Goal: Task Accomplishment & Management: Use online tool/utility

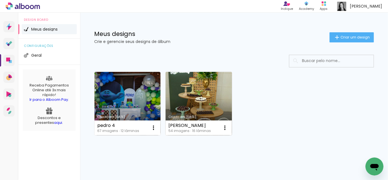
click at [217, 91] on link "Criado em [DATE]" at bounding box center [199, 104] width 66 height 64
click at [0, 0] on neon-animated-pages "Confirmar Cancelar" at bounding box center [0, 0] width 0 height 0
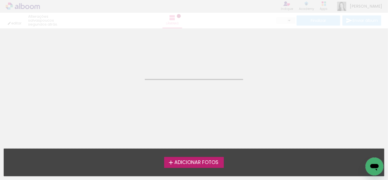
click at [11, 163] on iron-horizontal-list at bounding box center [5, 162] width 11 height 35
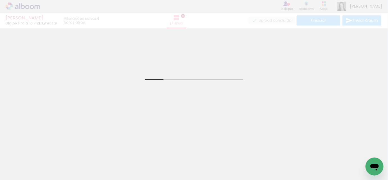
click at [22, 173] on span "Adicionar Fotos" at bounding box center [20, 173] width 17 height 6
click at [0, 0] on input "file" at bounding box center [0, 0] width 0 height 0
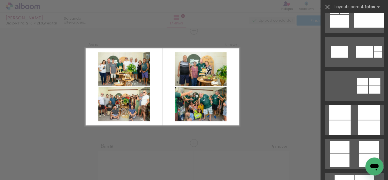
scroll to position [1560, 0]
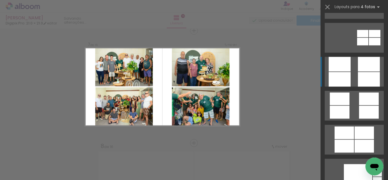
click at [342, 75] on div at bounding box center [340, 79] width 22 height 15
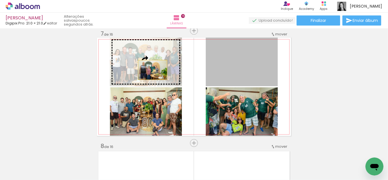
drag, startPoint x: 242, startPoint y: 71, endPoint x: 151, endPoint y: 70, distance: 91.4
click at [0, 0] on slot at bounding box center [0, 0] width 0 height 0
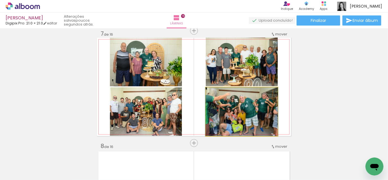
click at [261, 112] on quentale-photo at bounding box center [242, 111] width 72 height 49
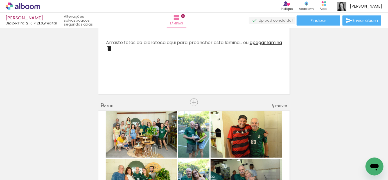
scroll to position [784, 0]
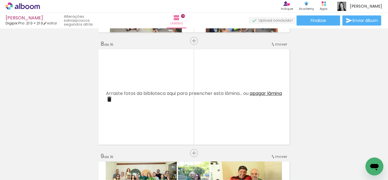
click at [256, 94] on span "apagar lâmina" at bounding box center [266, 93] width 32 height 6
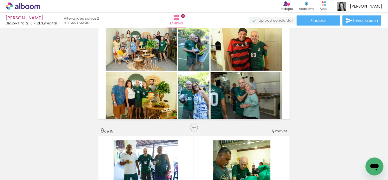
scroll to position [810, 0]
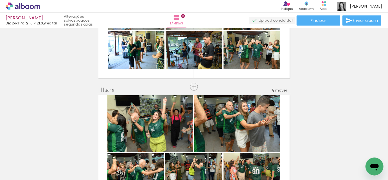
scroll to position [1127, 0]
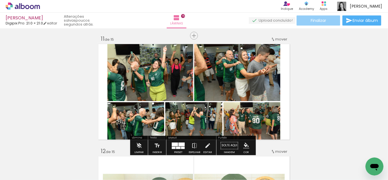
click at [322, 22] on span "Finalizar" at bounding box center [318, 21] width 15 height 4
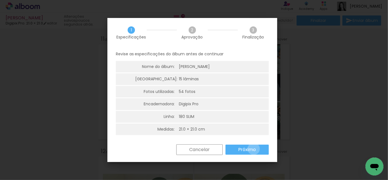
click at [0, 0] on slot "Próximo" at bounding box center [0, 0] width 0 height 0
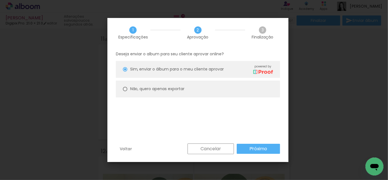
click at [0, 0] on slot "Próximo" at bounding box center [0, 0] width 0 height 0
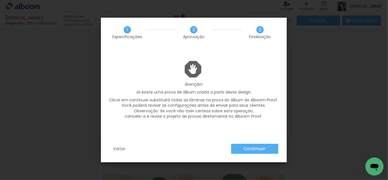
click at [0, 0] on slot "Continuar" at bounding box center [0, 0] width 0 height 0
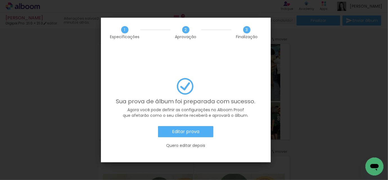
scroll to position [0, 1423]
click at [0, 0] on slot "Editar prova" at bounding box center [0, 0] width 0 height 0
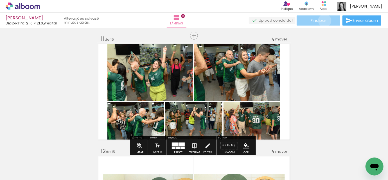
click at [323, 21] on span "Finalizar" at bounding box center [318, 21] width 15 height 4
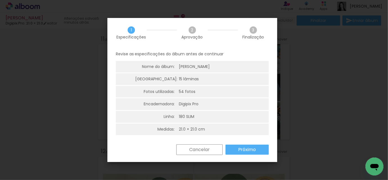
click at [0, 0] on slot "Próximo" at bounding box center [0, 0] width 0 height 0
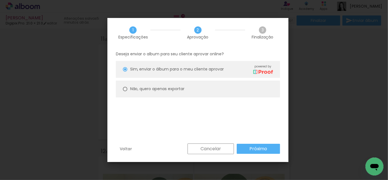
click at [126, 87] on div at bounding box center [125, 89] width 4 height 4
type paper-radio-button "on"
click at [0, 0] on slot "Próximo" at bounding box center [0, 0] width 0 height 0
type input "Alta, 300 DPI"
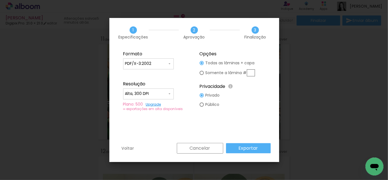
click at [129, 65] on input "PDF/X-3:2002" at bounding box center [146, 64] width 42 height 6
click at [0, 0] on slot "JPG" at bounding box center [0, 0] width 0 height 0
type input "JPG"
click at [0, 0] on slot "Exportar" at bounding box center [0, 0] width 0 height 0
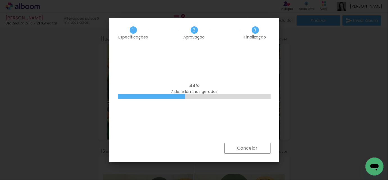
scroll to position [0, 1423]
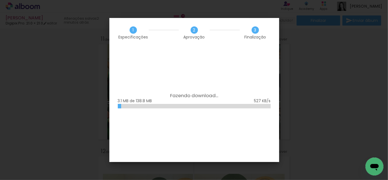
scroll to position [0, 1423]
